Goal: Task Accomplishment & Management: Use online tool/utility

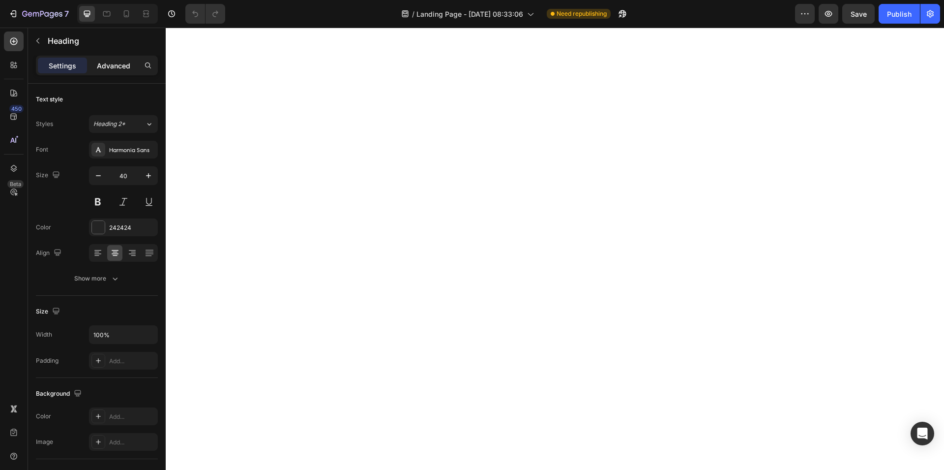
click at [108, 66] on p "Advanced" at bounding box center [113, 65] width 33 height 10
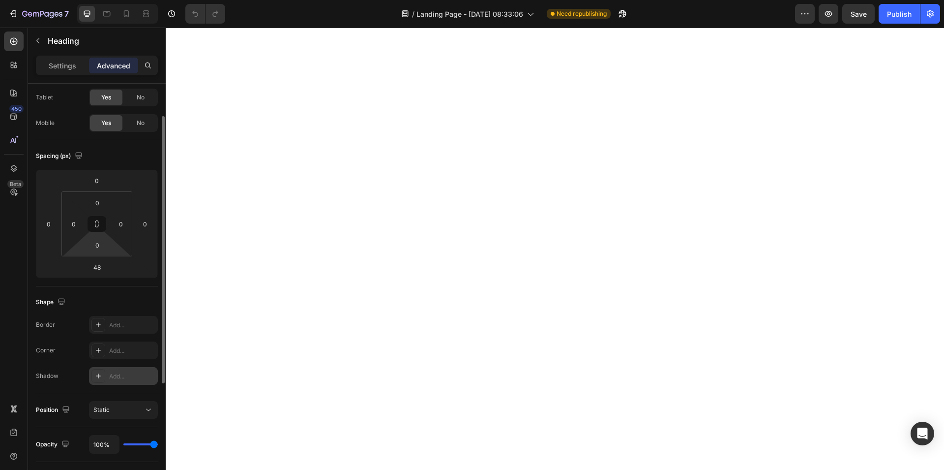
scroll to position [150, 0]
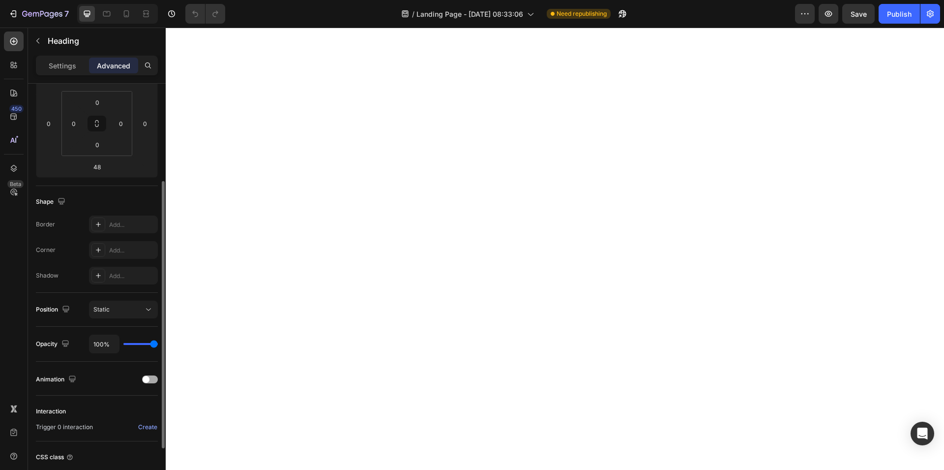
click at [143, 381] on div at bounding box center [150, 379] width 16 height 7
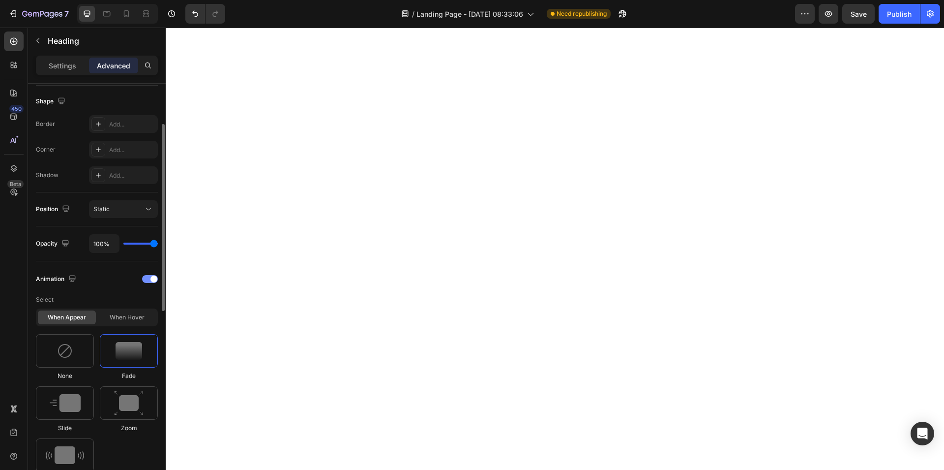
scroll to position [351, 0]
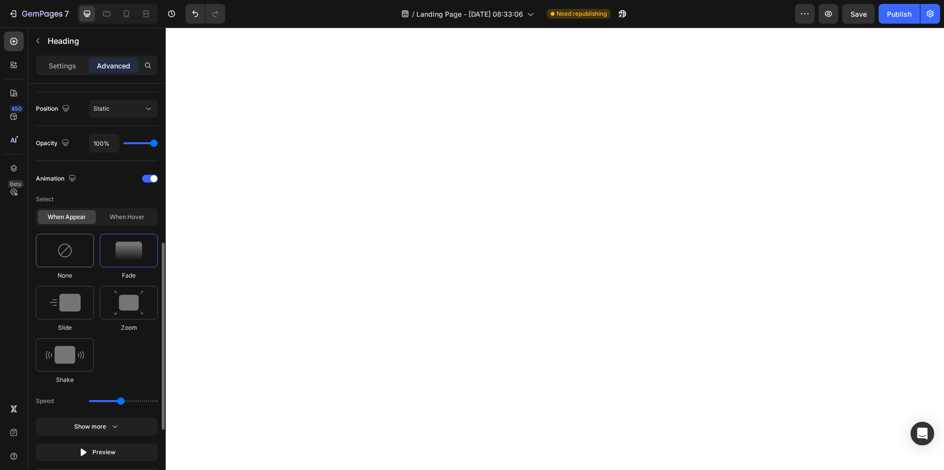
click at [62, 254] on img at bounding box center [65, 250] width 16 height 16
click at [119, 256] on img at bounding box center [129, 250] width 27 height 18
click at [125, 254] on img at bounding box center [129, 250] width 27 height 18
click at [119, 429] on icon "button" at bounding box center [115, 426] width 10 height 10
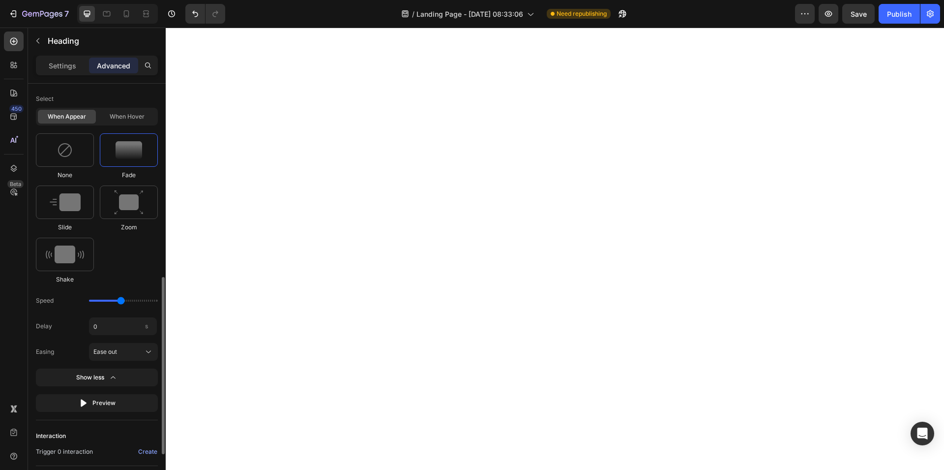
scroll to position [502, 0]
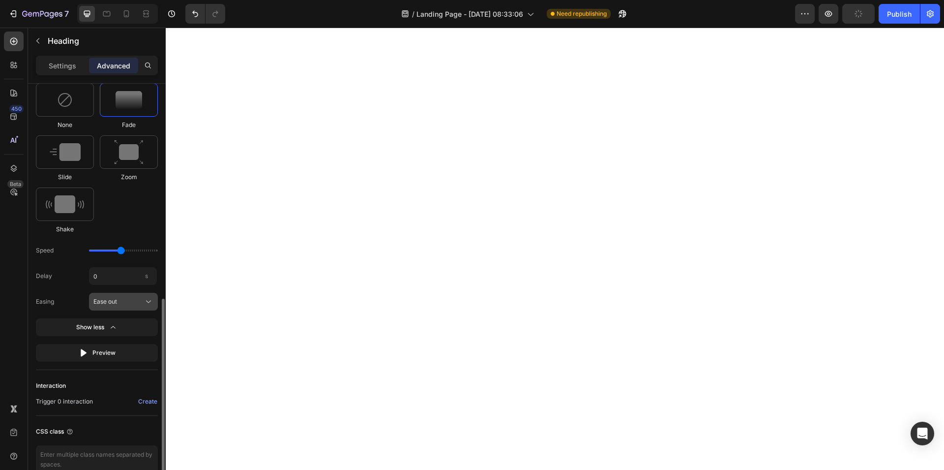
click at [129, 304] on div "Ease out" at bounding box center [117, 301] width 48 height 9
click at [125, 337] on div "Ease in" at bounding box center [114, 343] width 79 height 18
click at [125, 305] on div "Ease in" at bounding box center [117, 301] width 48 height 9
click at [116, 358] on span "Ease out" at bounding box center [105, 360] width 24 height 9
click at [135, 300] on div "Ease out" at bounding box center [117, 301] width 48 height 9
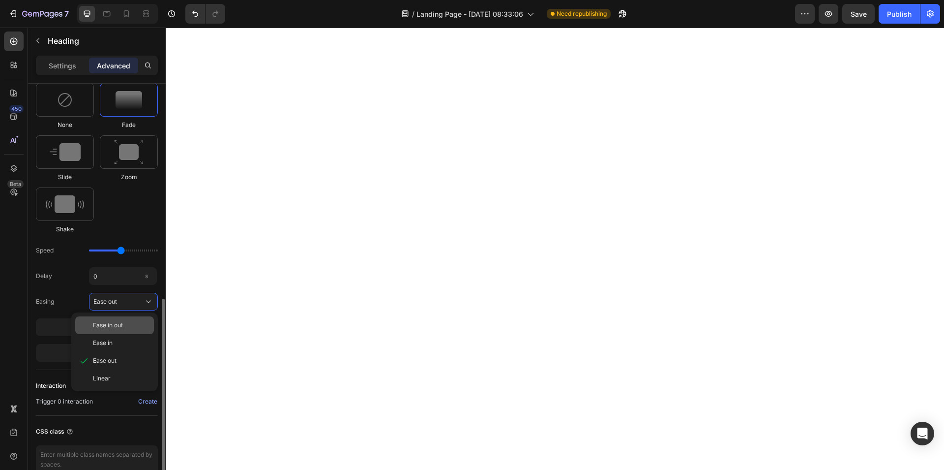
click at [127, 322] on div "Ease in out" at bounding box center [121, 325] width 57 height 9
click at [131, 302] on div "Ease in out" at bounding box center [117, 301] width 48 height 9
click at [111, 374] on div "Linear" at bounding box center [121, 378] width 57 height 9
click at [134, 307] on button "Linear" at bounding box center [123, 302] width 69 height 18
click at [119, 321] on span "Ease in out" at bounding box center [108, 325] width 30 height 9
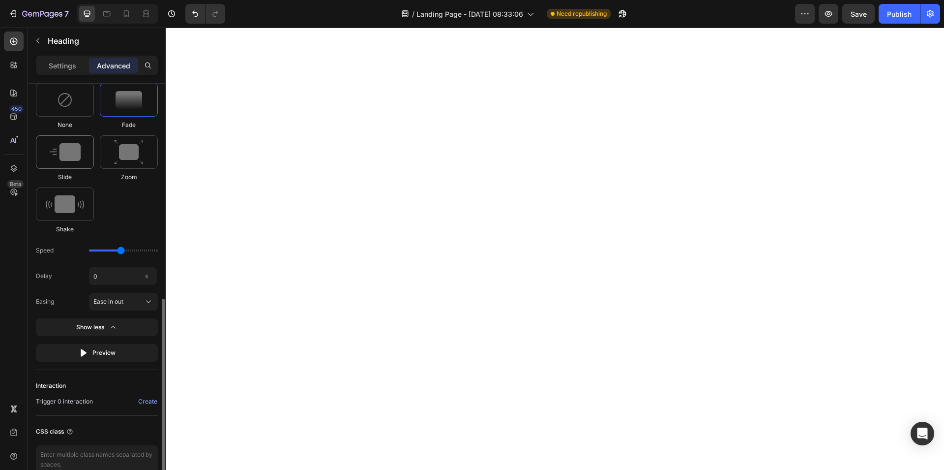
click at [63, 150] on img at bounding box center [65, 152] width 31 height 18
click at [146, 252] on icon at bounding box center [149, 250] width 10 height 10
type input "100"
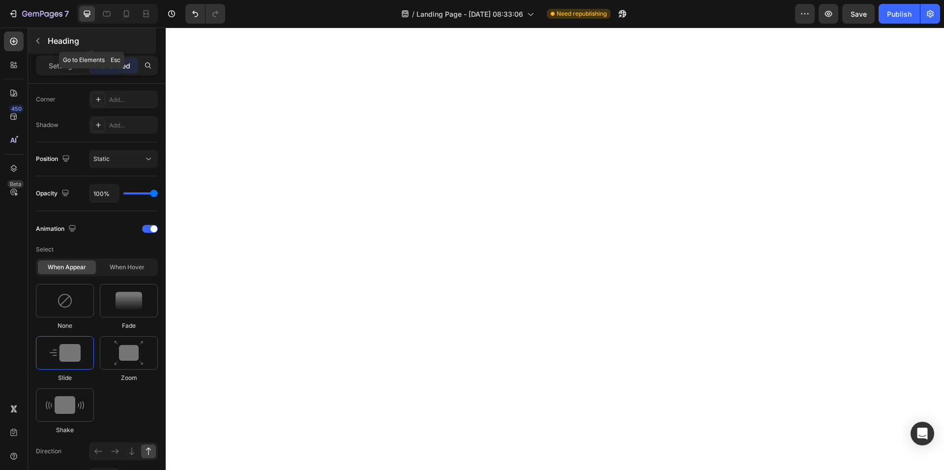
click at [42, 38] on button "button" at bounding box center [38, 41] width 16 height 16
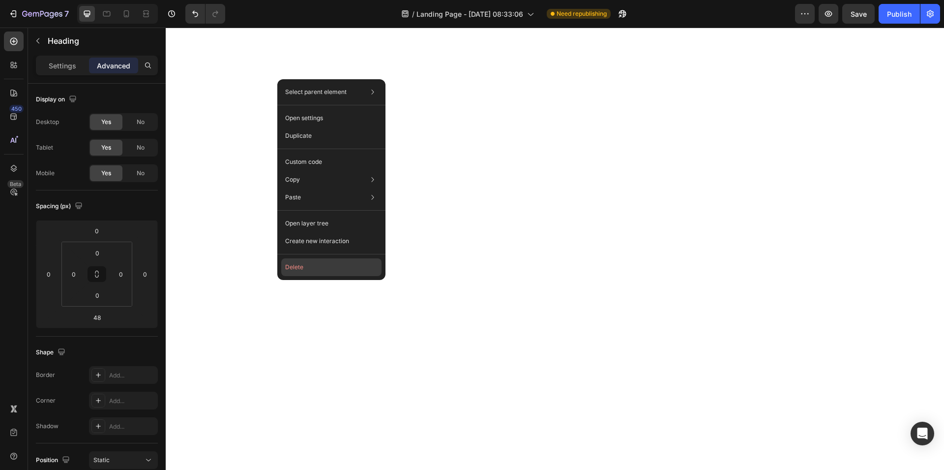
click at [295, 269] on button "Delete" at bounding box center [331, 267] width 100 height 18
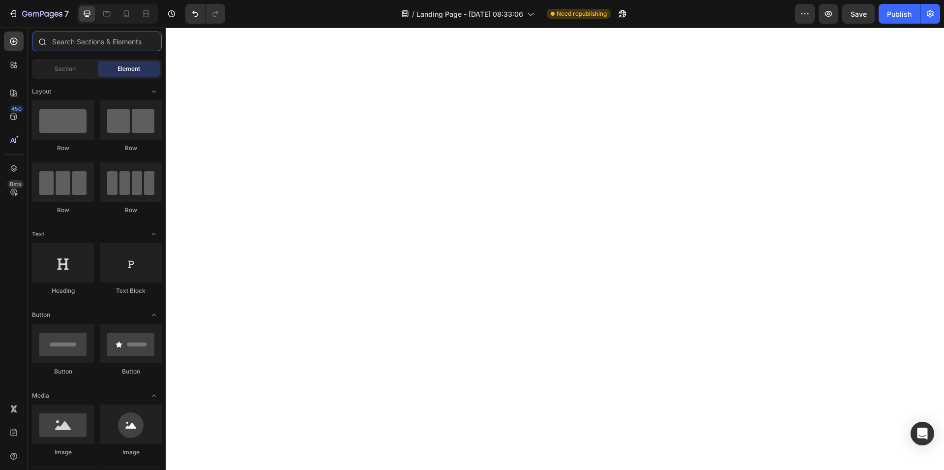
click at [98, 46] on input "text" at bounding box center [97, 41] width 130 height 20
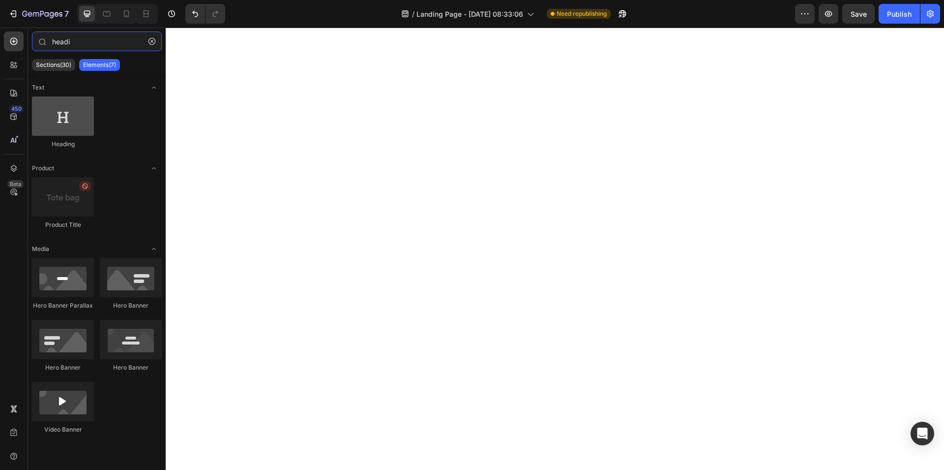
type input "headi"
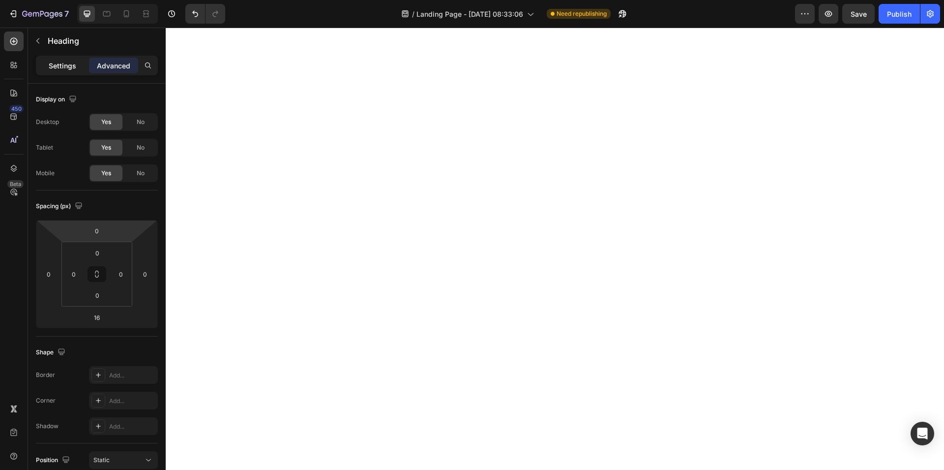
click at [66, 63] on p "Settings" at bounding box center [63, 65] width 28 height 10
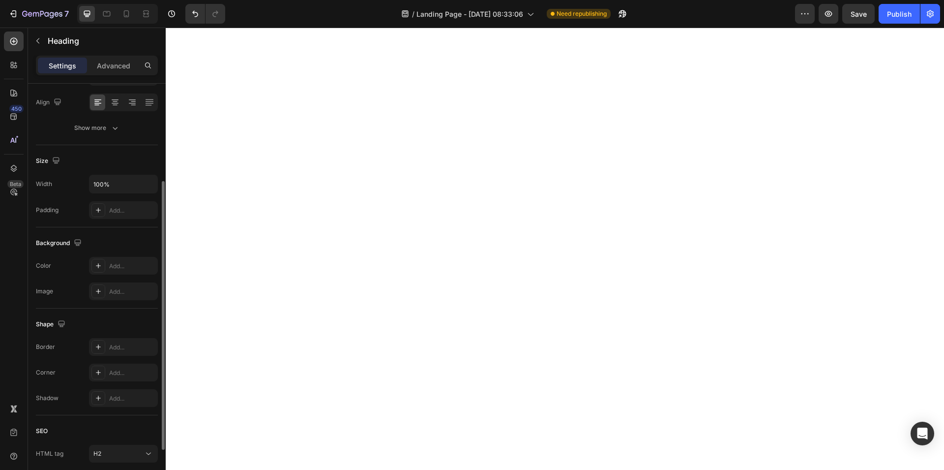
scroll to position [224, 0]
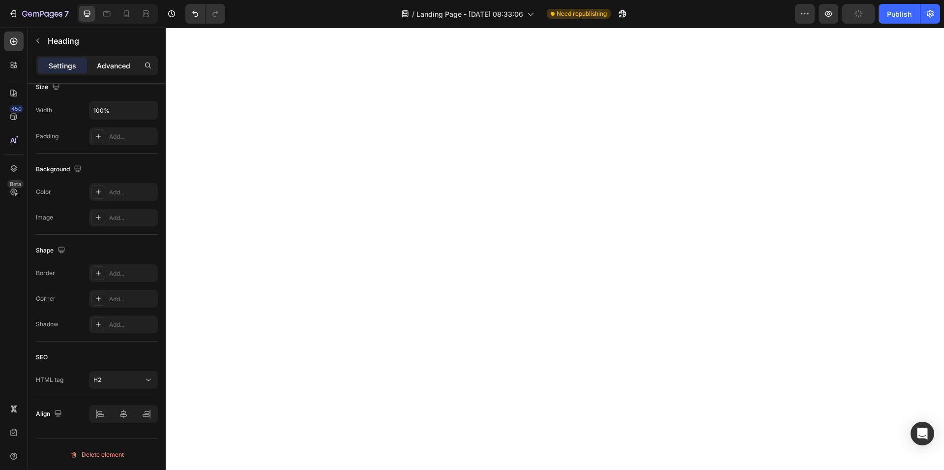
click at [109, 66] on p "Advanced" at bounding box center [113, 65] width 33 height 10
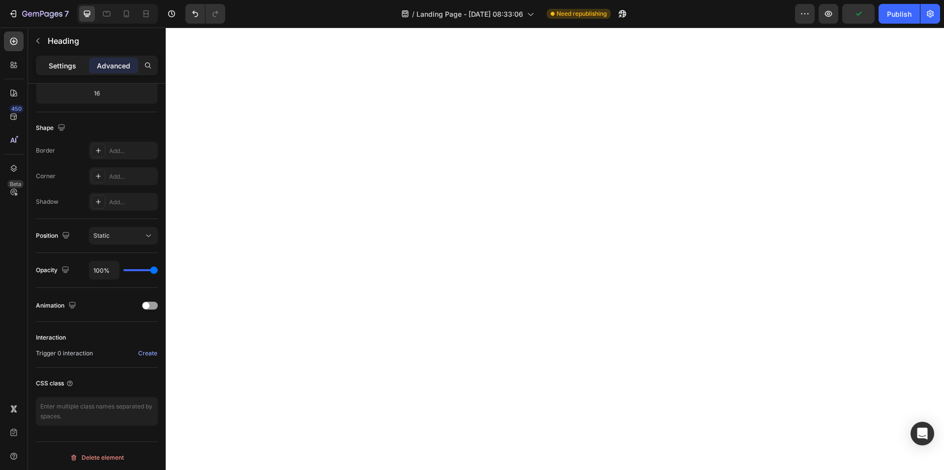
click at [64, 64] on p "Settings" at bounding box center [63, 65] width 28 height 10
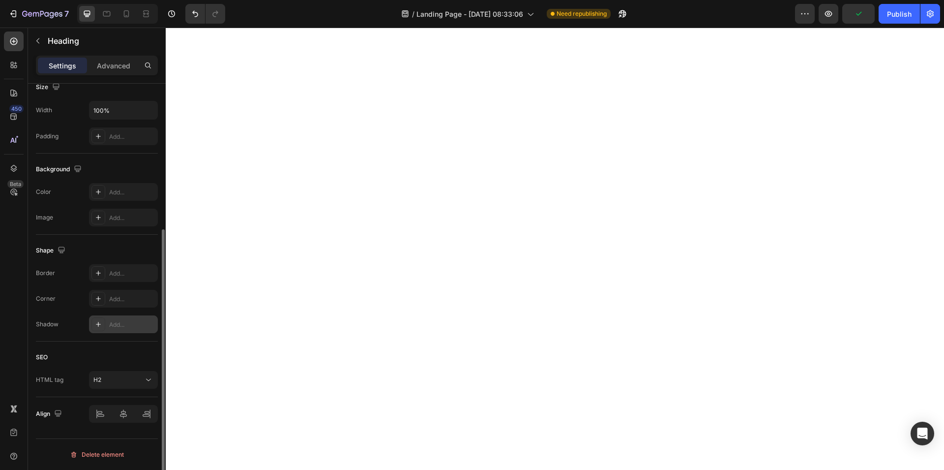
scroll to position [0, 0]
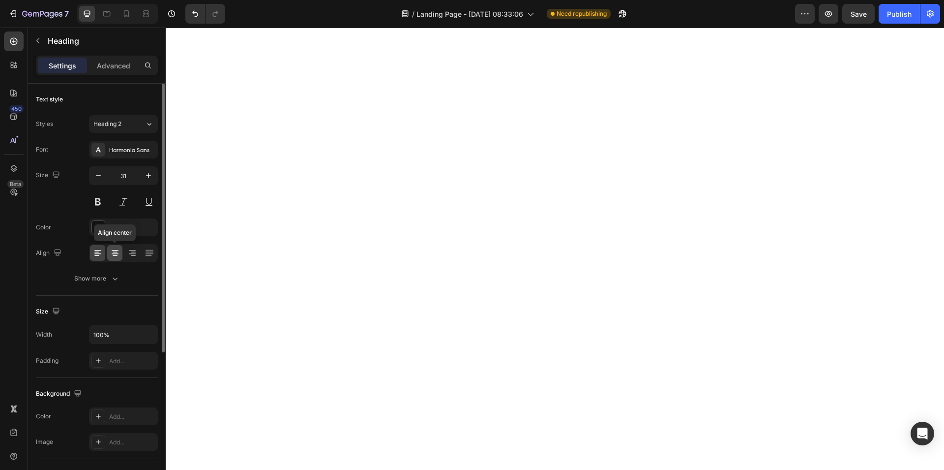
click at [117, 248] on icon at bounding box center [115, 253] width 10 height 10
click at [106, 65] on p "Advanced" at bounding box center [113, 65] width 33 height 10
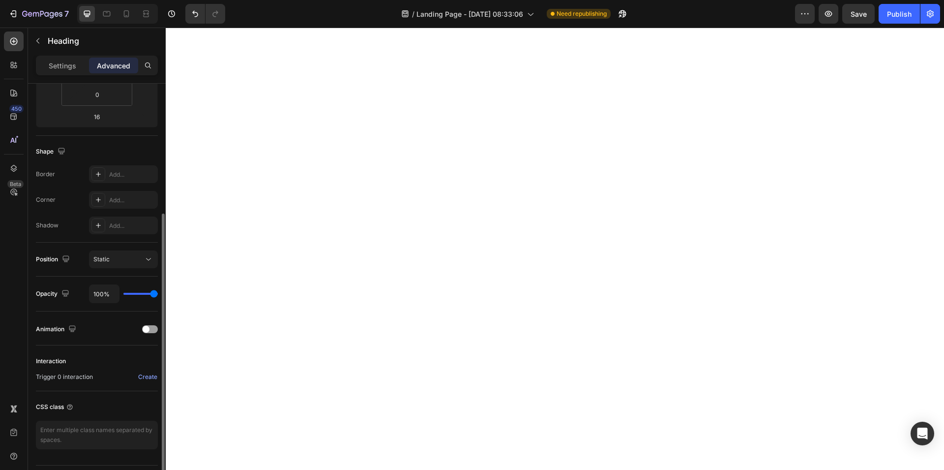
scroll to position [227, 0]
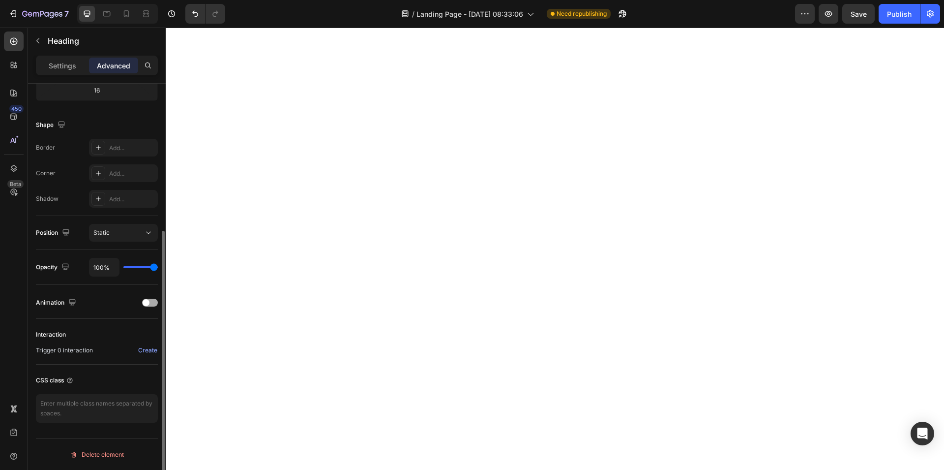
click at [146, 301] on span at bounding box center [146, 302] width 7 height 7
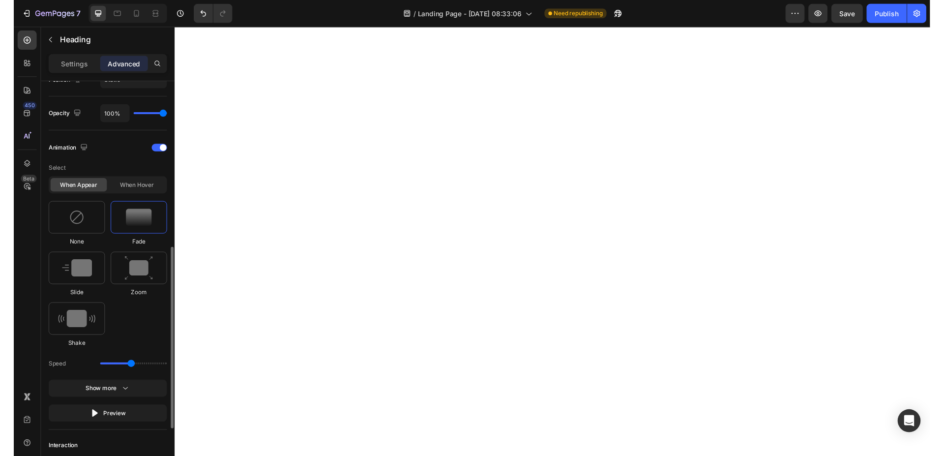
scroll to position [428, 0]
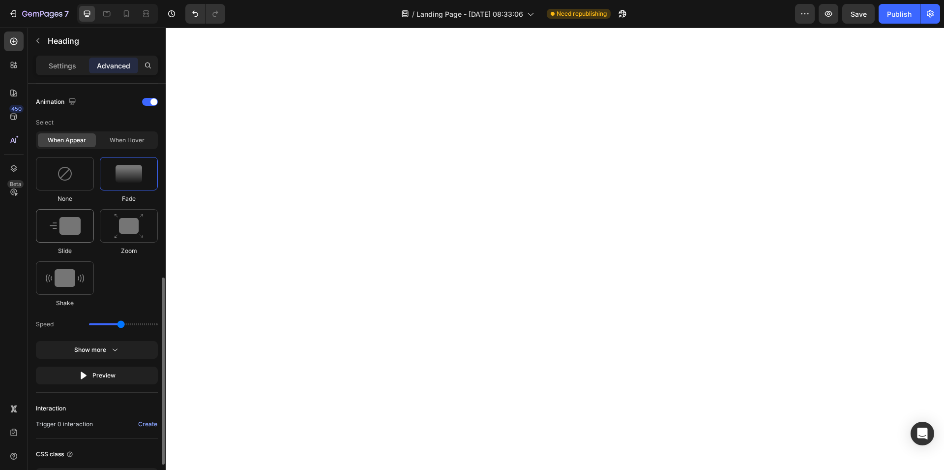
click at [64, 226] on img at bounding box center [65, 226] width 31 height 18
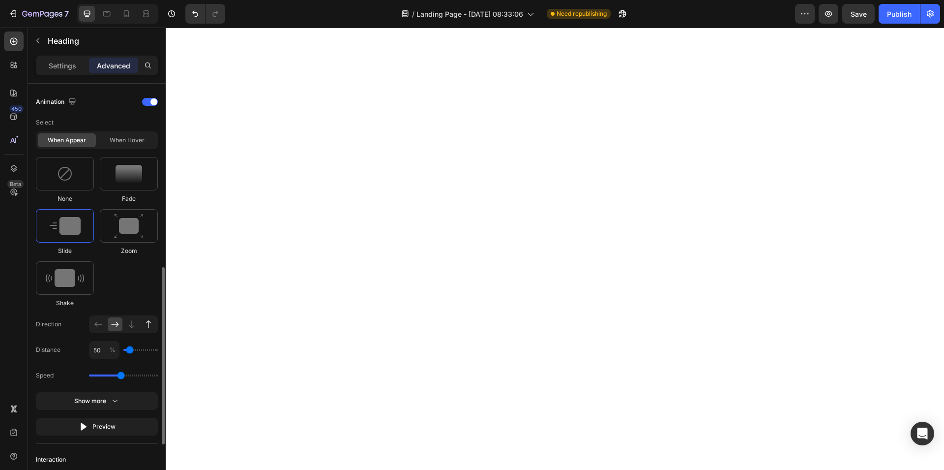
click at [144, 323] on icon at bounding box center [149, 324] width 10 height 10
type input "100"
